Goal: Find specific page/section: Find specific page/section

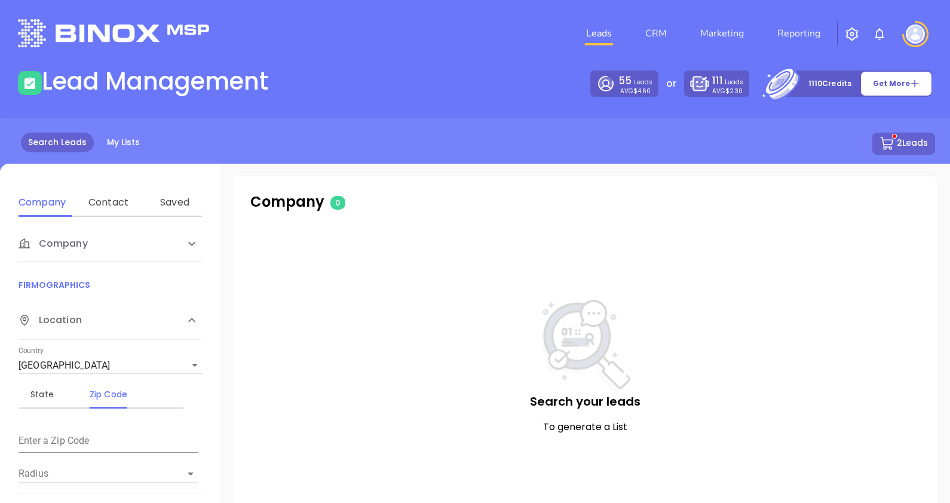
click at [40, 239] on span "Company" at bounding box center [53, 244] width 69 height 14
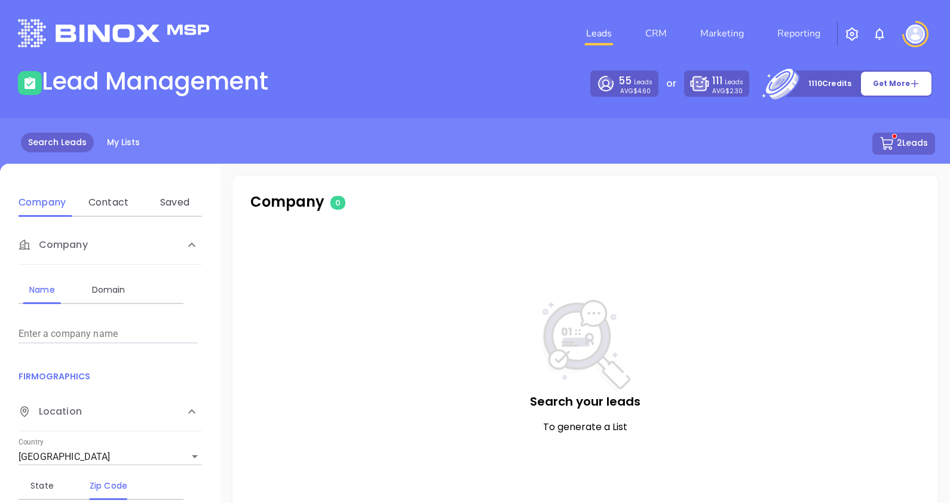
click at [42, 332] on input "Enter a company name" at bounding box center [108, 333] width 179 height 19
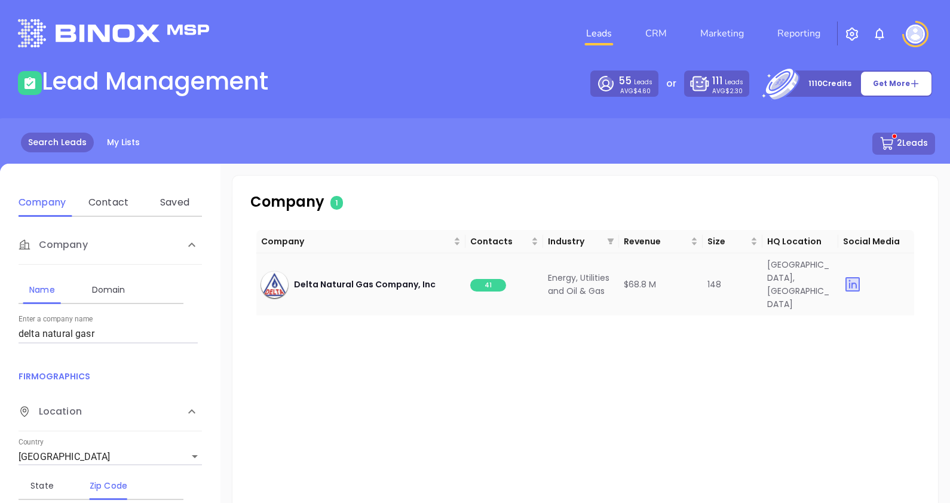
click at [485, 279] on span "41" at bounding box center [488, 285] width 36 height 13
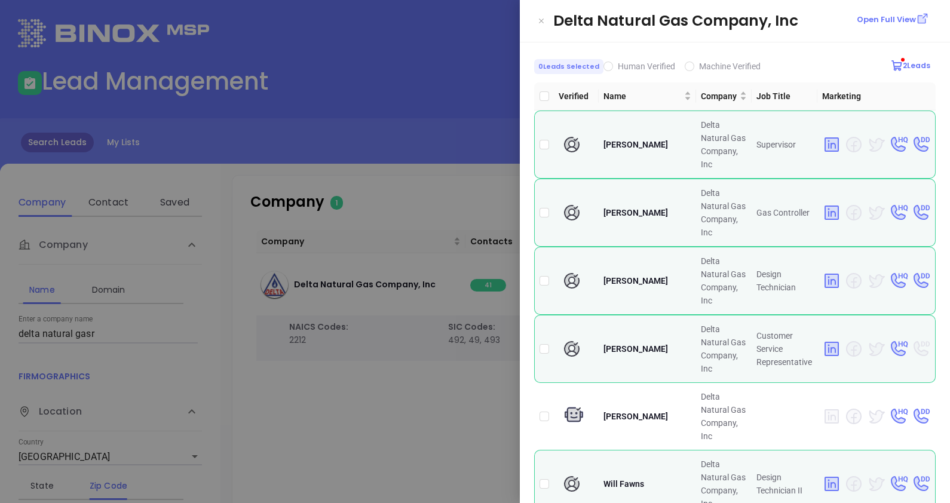
click at [333, 382] on div at bounding box center [475, 251] width 950 height 503
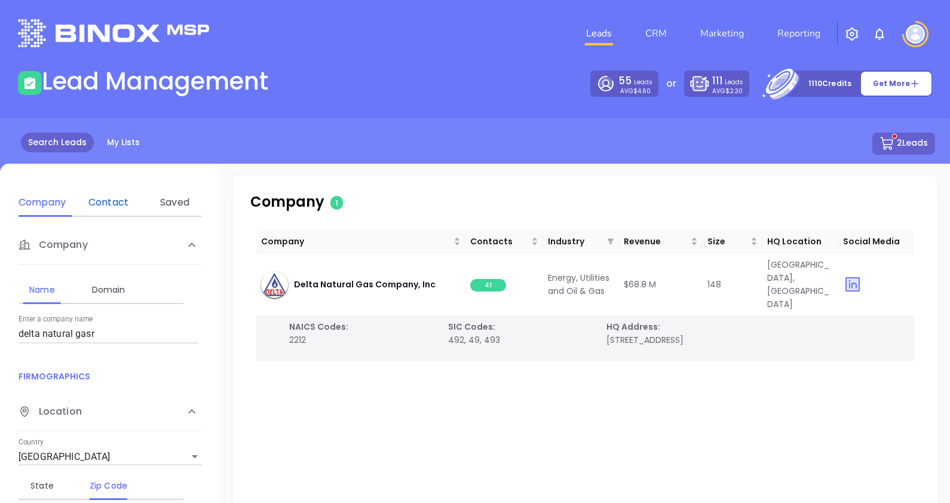
click at [100, 198] on div "Contact" at bounding box center [108, 202] width 47 height 14
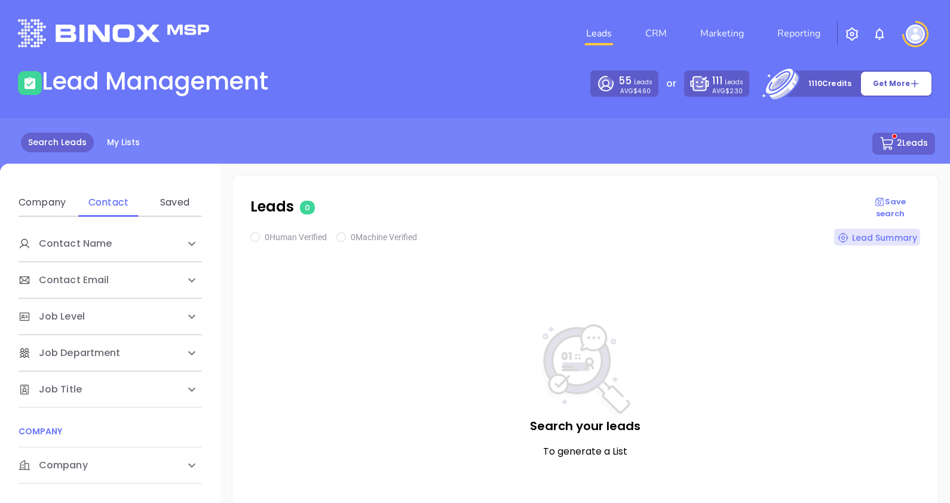
click at [43, 189] on div "Company" at bounding box center [42, 202] width 47 height 29
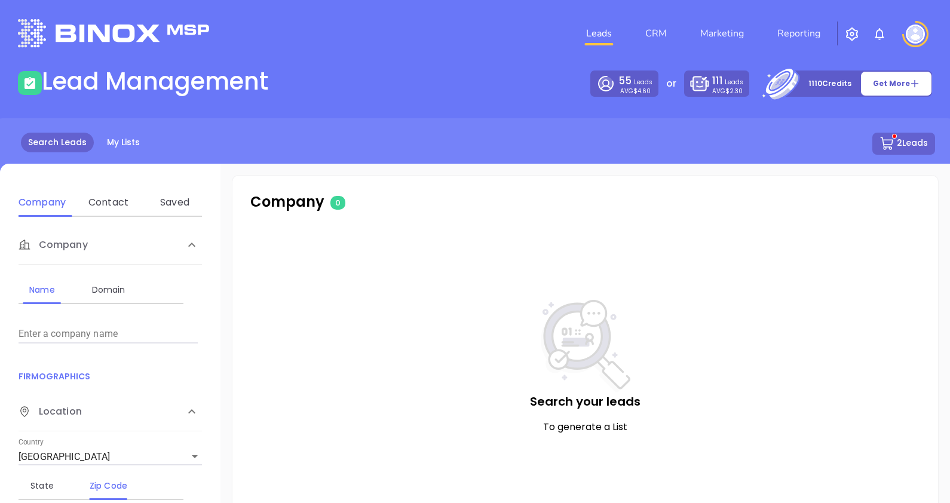
click at [42, 327] on input "Enter a company name" at bounding box center [108, 333] width 179 height 19
type input "misa metal"
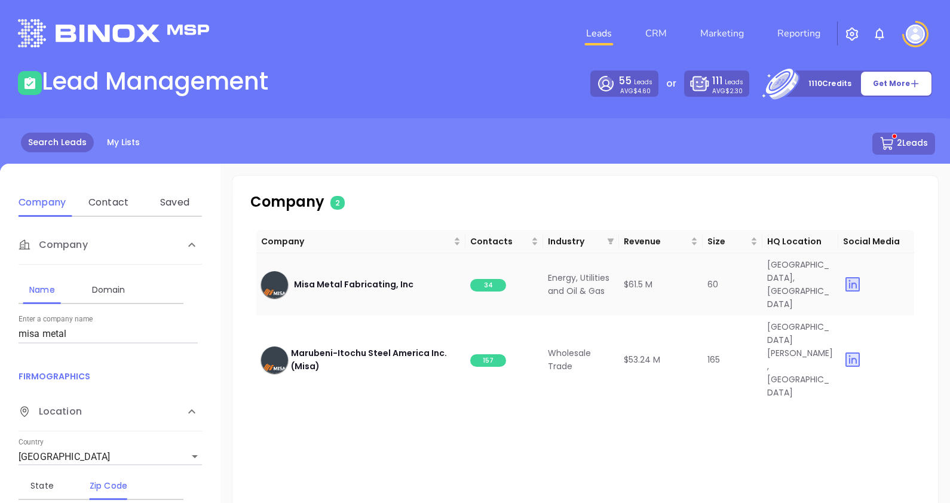
click at [480, 279] on span "34" at bounding box center [488, 285] width 36 height 13
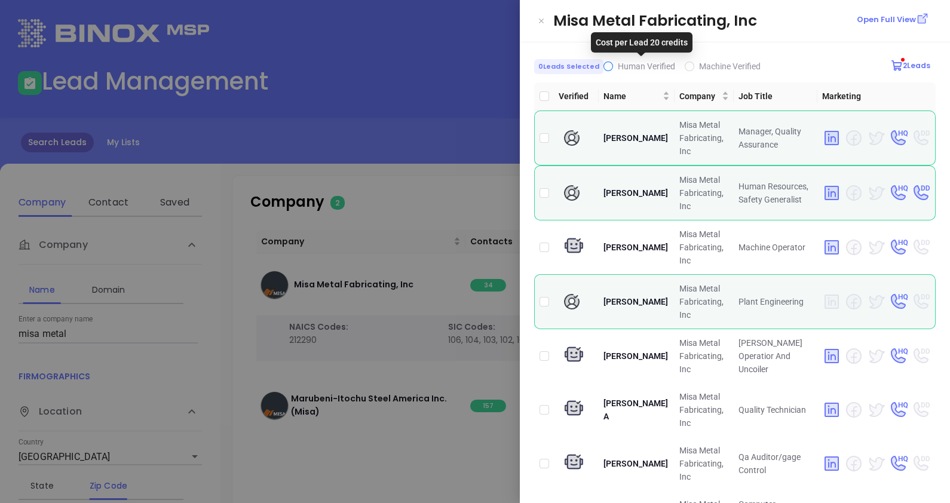
click at [618, 68] on span "Human Verified" at bounding box center [646, 67] width 57 height 10
click at [613, 68] on input "Human Verified" at bounding box center [609, 67] width 10 height 10
checkbox input "true"
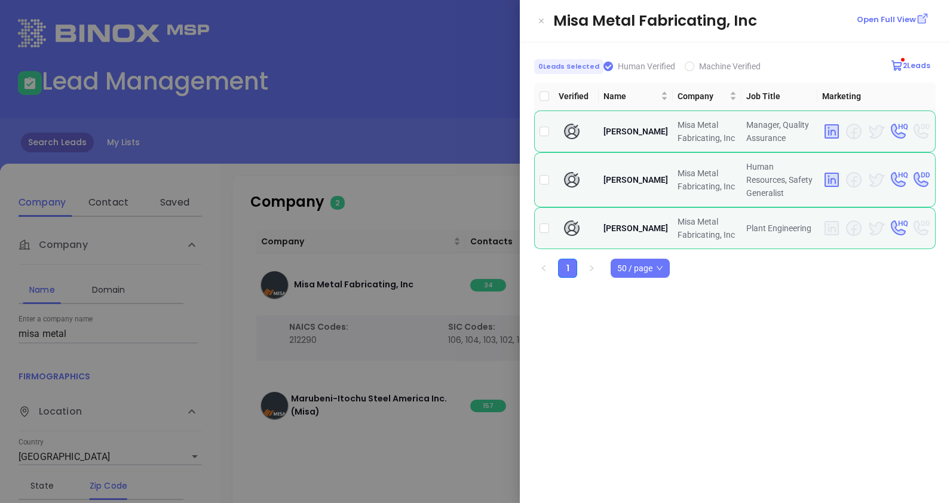
click at [408, 418] on div at bounding box center [475, 251] width 950 height 503
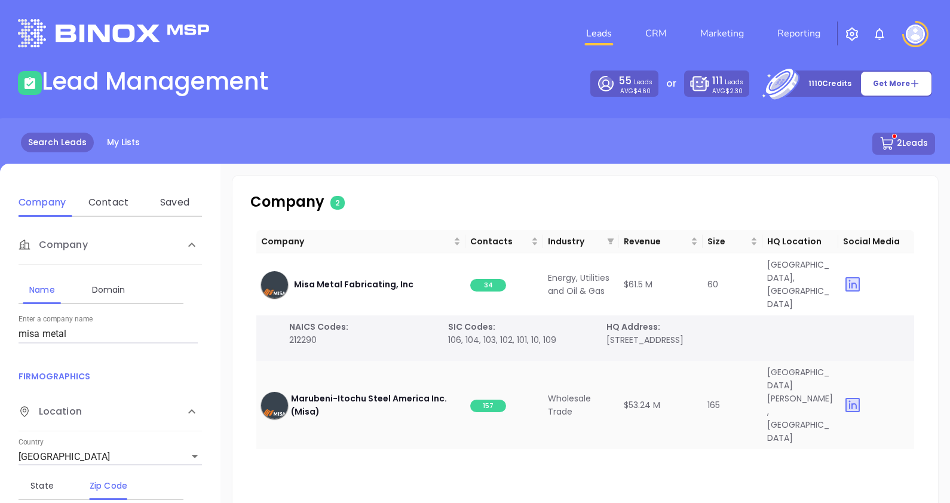
click at [480, 400] on span "157" at bounding box center [488, 406] width 36 height 13
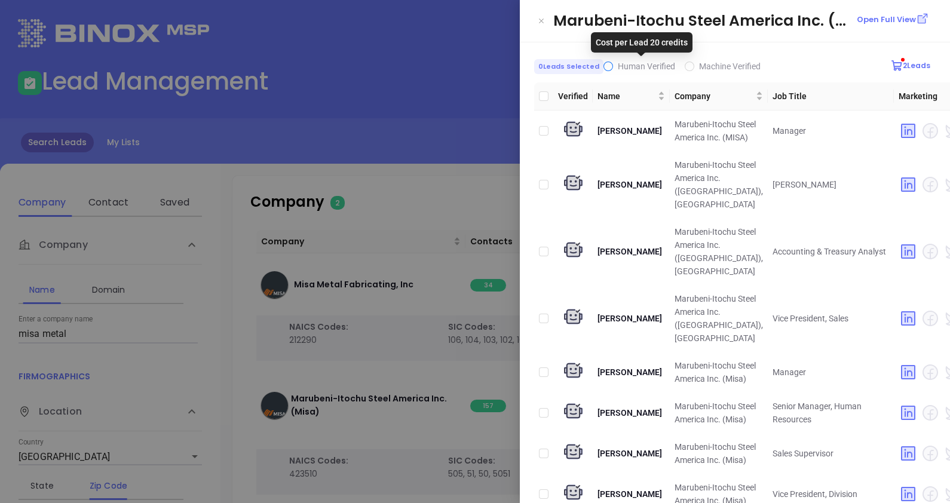
click at [630, 66] on span "Human Verified" at bounding box center [646, 67] width 57 height 10
click at [613, 66] on input "Human Verified" at bounding box center [609, 67] width 10 height 10
checkbox input "true"
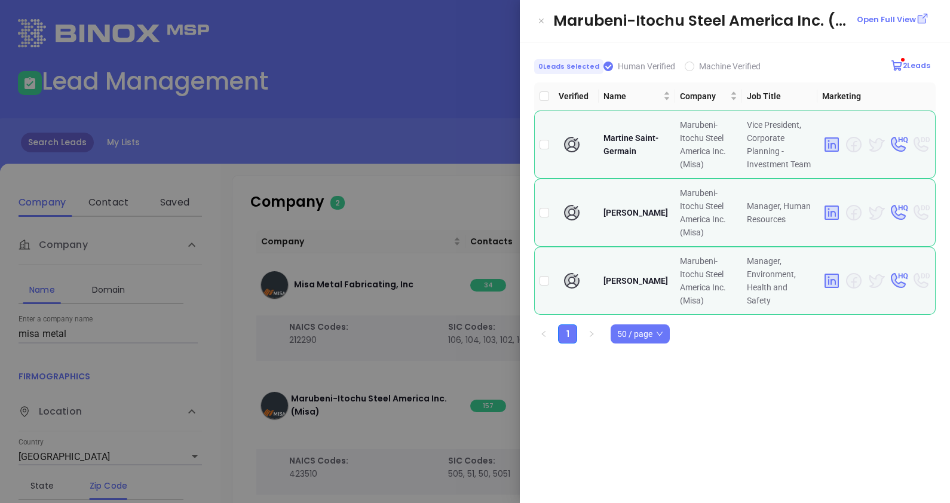
drag, startPoint x: 491, startPoint y: 440, endPoint x: 467, endPoint y: 430, distance: 26.3
click at [491, 439] on div at bounding box center [475, 251] width 950 height 503
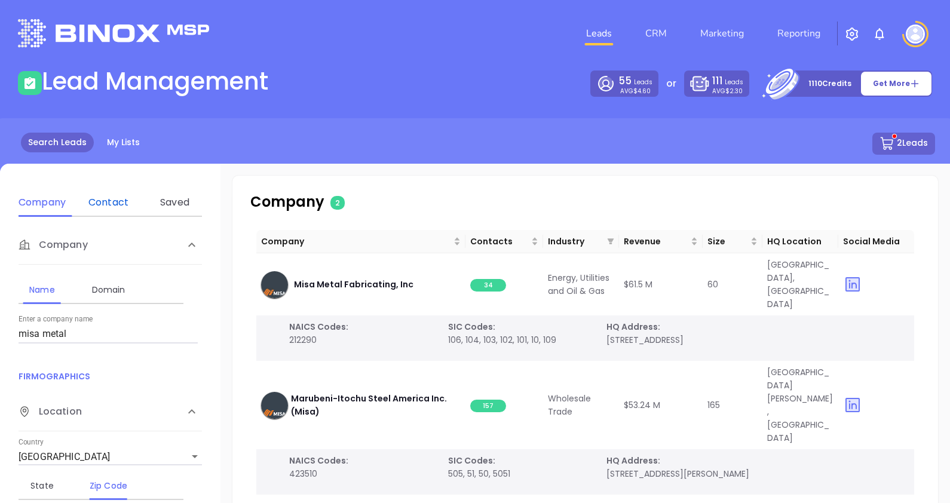
click at [105, 206] on div "Contact" at bounding box center [108, 202] width 47 height 14
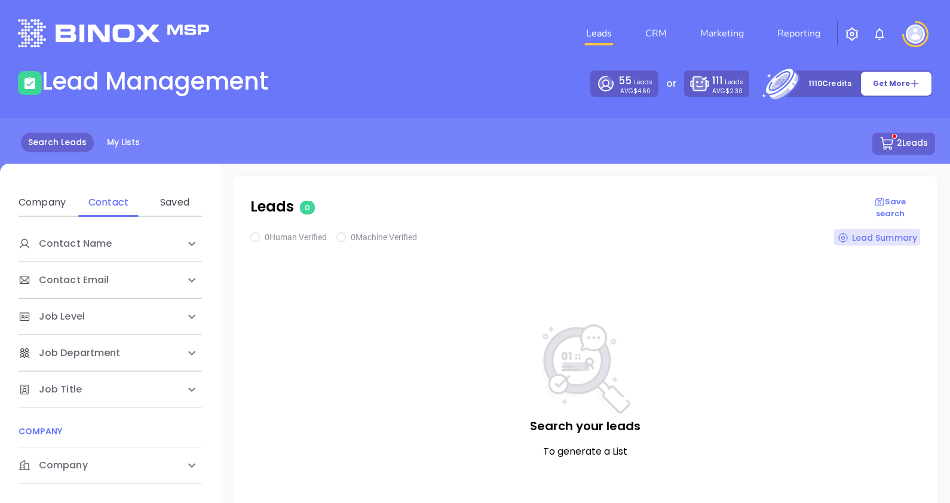
click at [87, 235] on div "Contact Name" at bounding box center [110, 244] width 183 height 36
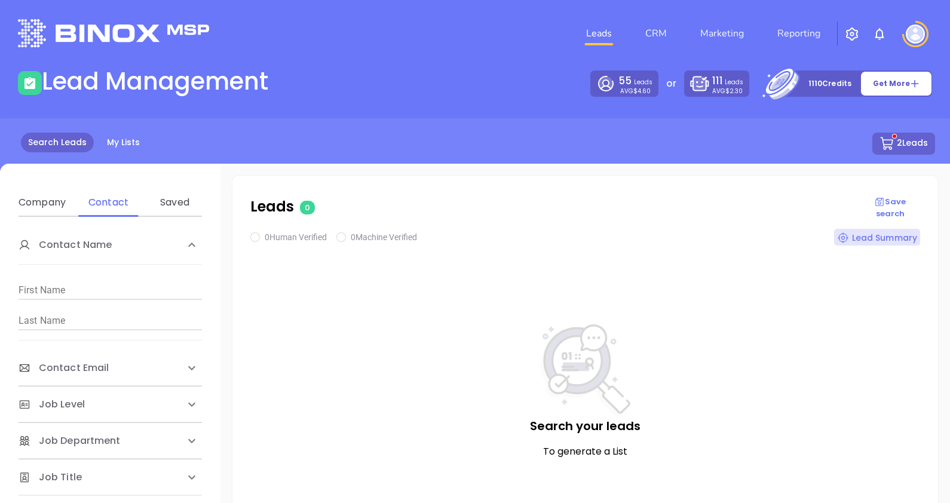
click at [60, 292] on input "Min value" at bounding box center [110, 290] width 183 height 19
type input "[PERSON_NAME]"
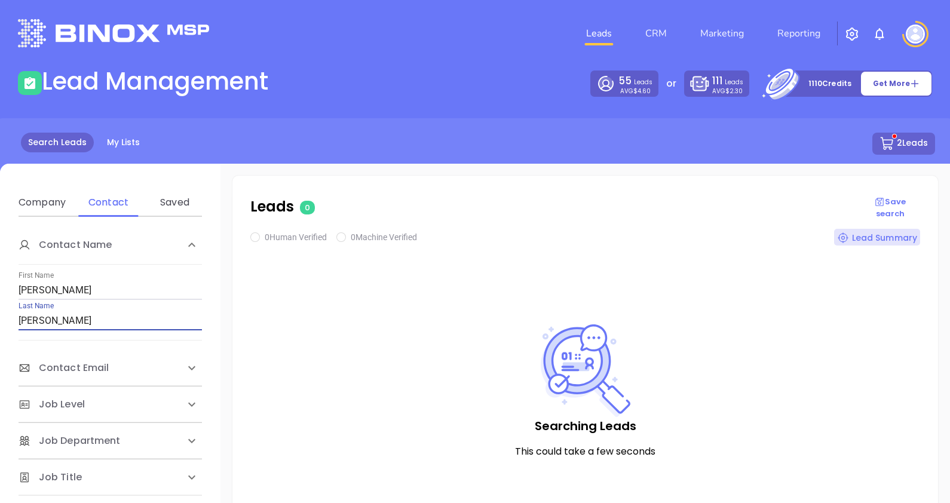
checkbox input "true"
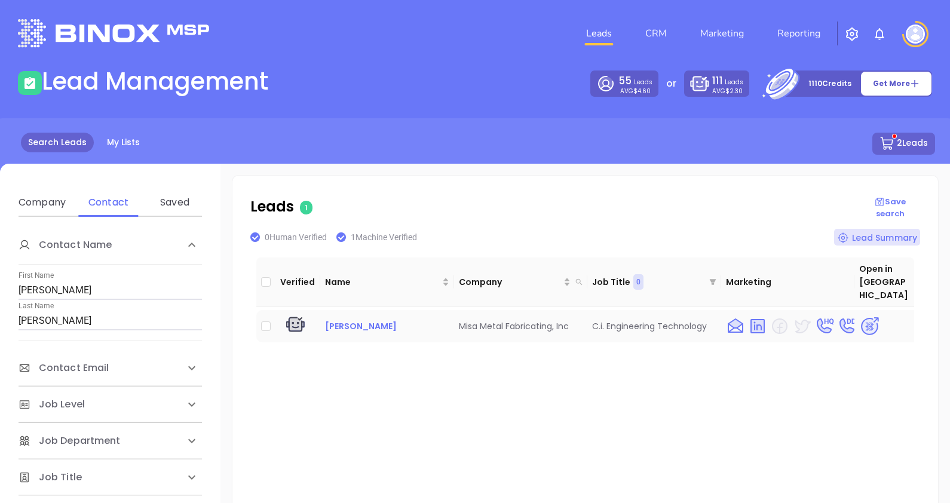
click at [381, 320] on span "[PERSON_NAME]" at bounding box center [361, 326] width 72 height 12
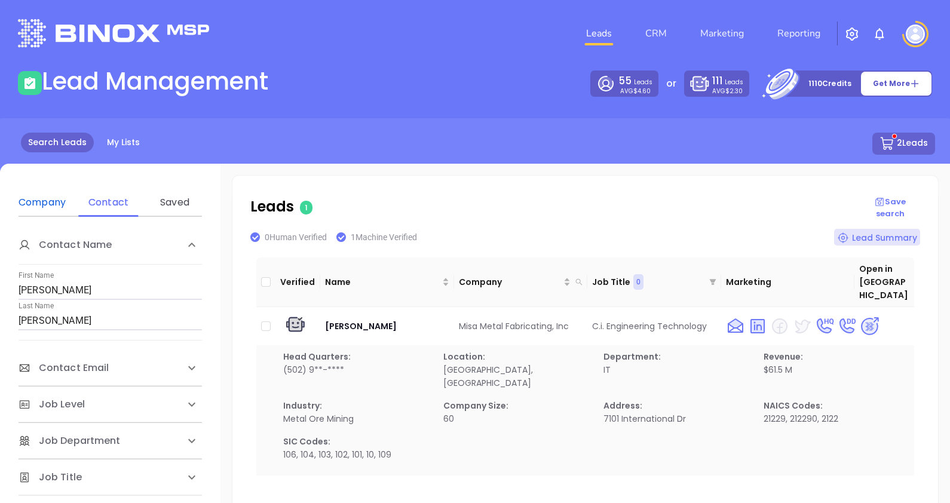
click at [48, 209] on div "Company" at bounding box center [42, 202] width 47 height 14
